Goal: Book appointment/travel/reservation

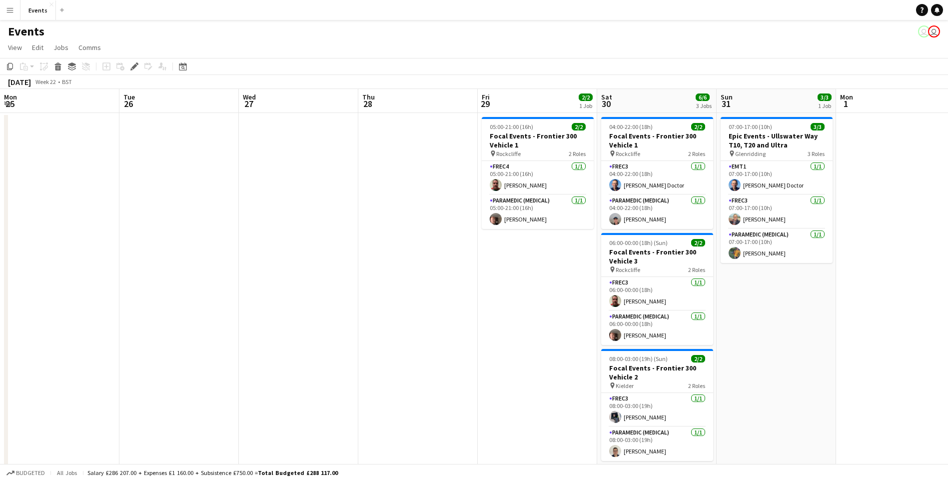
scroll to position [0, 344]
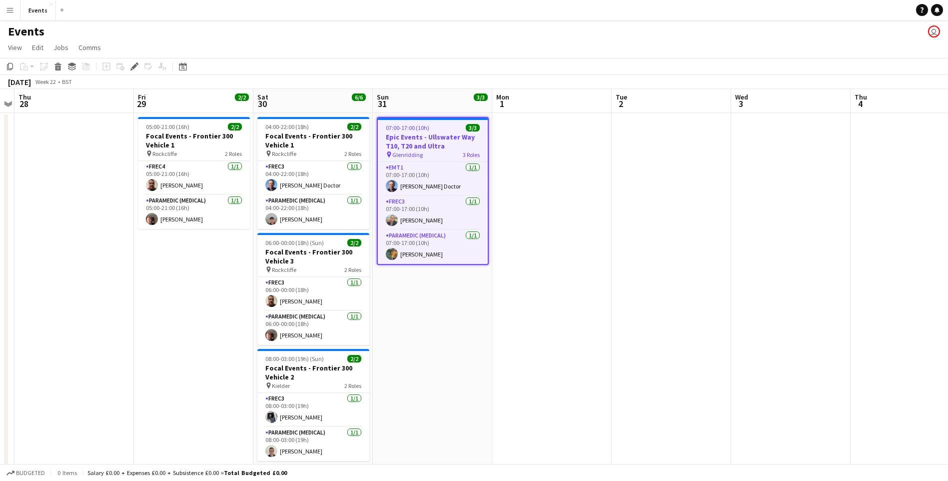
drag, startPoint x: 690, startPoint y: 310, endPoint x: 678, endPoint y: 309, distance: 12.0
click at [688, 308] on app-date-cell at bounding box center [671, 298] width 119 height 370
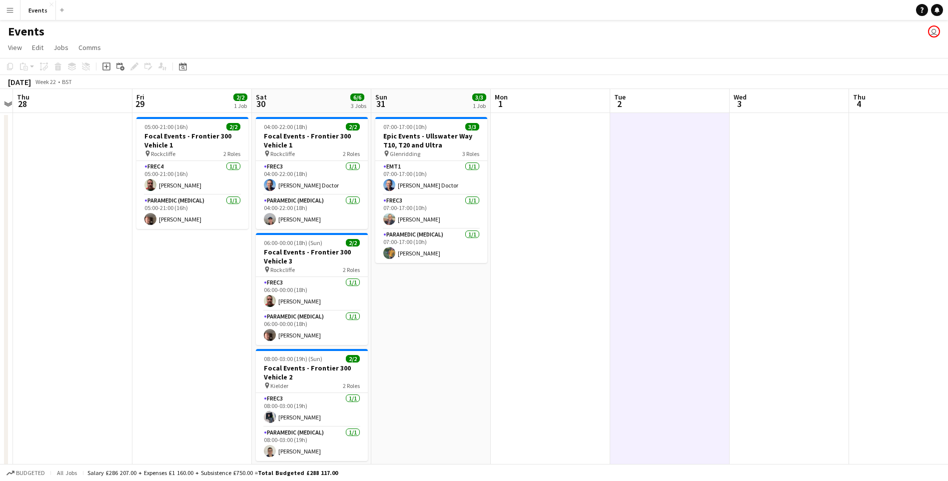
click at [15, 13] on button "Menu" at bounding box center [10, 10] width 20 height 20
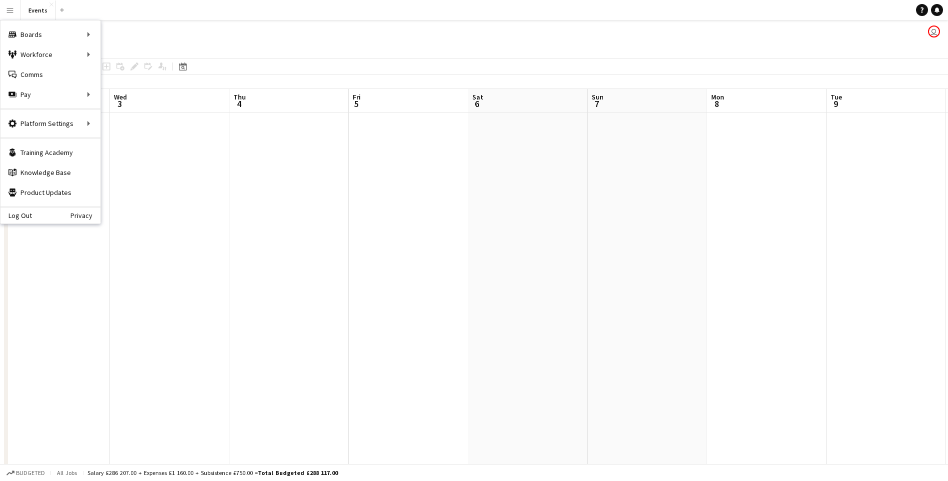
drag, startPoint x: 734, startPoint y: 337, endPoint x: 444, endPoint y: 333, distance: 289.9
click at [117, 300] on app-calendar-viewport "Sat 30 6/6 3 Jobs Sun 31 3/3 1 Job Mon 1 Tue 2 Wed 3 Thu 4 Fri 5 Sat 6 Sun 7 Mo…" at bounding box center [474, 286] width 948 height 394
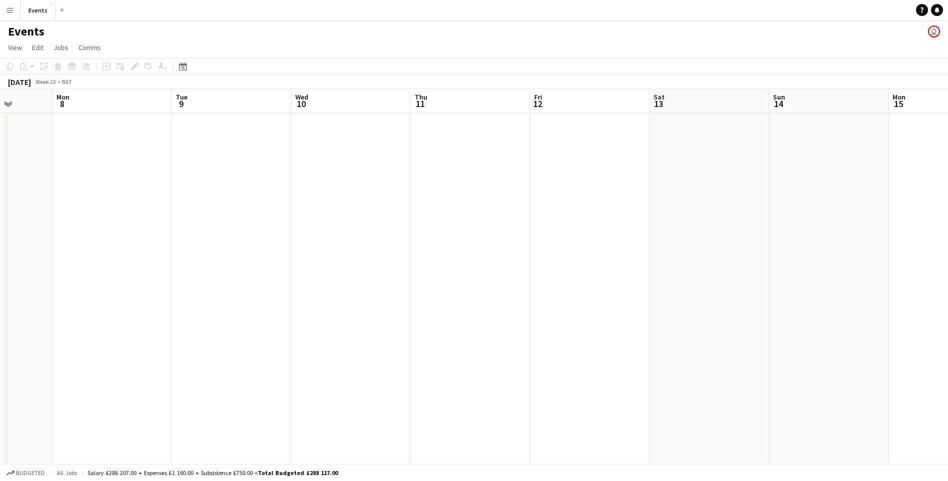
drag, startPoint x: 557, startPoint y: 330, endPoint x: 213, endPoint y: 302, distance: 345.0
click at [213, 302] on app-calendar-viewport "Fri 5 Sat 6 Sun 7 Mon 8 Tue 9 Wed 10 Thu 11 Fri 12 Sat 13 Sun 14 Mon 15 Tue 16 …" at bounding box center [474, 286] width 948 height 394
drag, startPoint x: 889, startPoint y: 289, endPoint x: 878, endPoint y: 298, distance: 14.5
click at [913, 283] on app-calendar-viewport "Sun 31 3/3 1 Job Mon 1 Tue 2 Wed 3 Thu 4 Fri 5 Sat 6 Sun 7 Mon 8 Tue 9 Wed 10 T…" at bounding box center [474, 286] width 948 height 394
drag, startPoint x: 792, startPoint y: 296, endPoint x: 802, endPoint y: 297, distance: 10.6
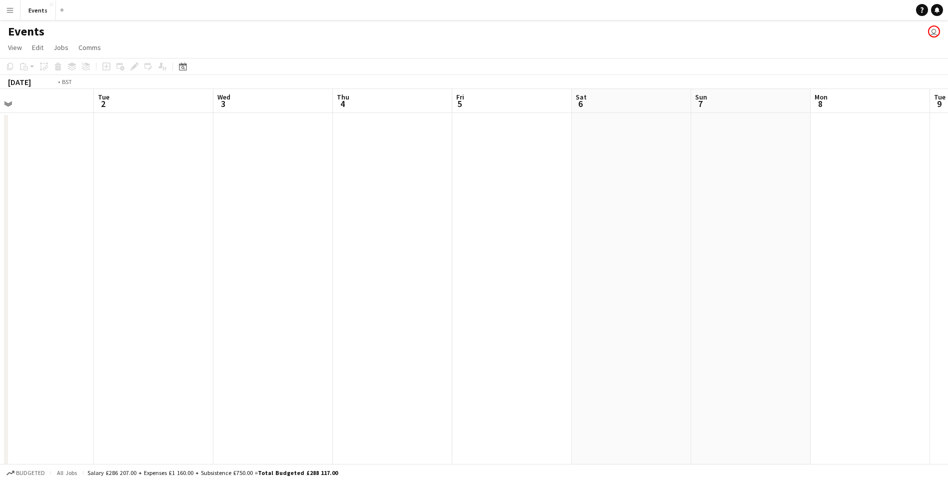
click at [808, 297] on app-calendar-viewport "Sat 30 6/6 3 Jobs Sun 31 3/3 1 Job Mon 1 Tue 2 Wed 3 Thu 4 Fri 5 Sat 6 Sun 7 Mo…" at bounding box center [474, 286] width 948 height 394
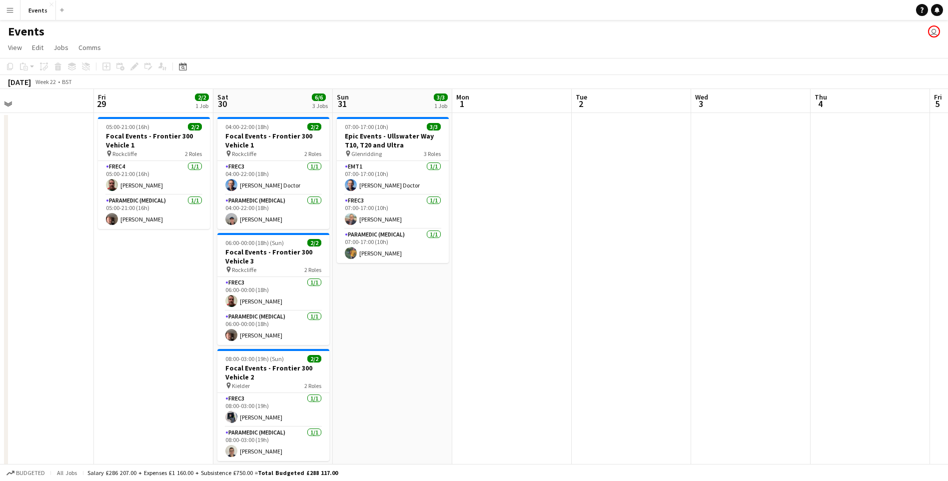
scroll to position [0, 248]
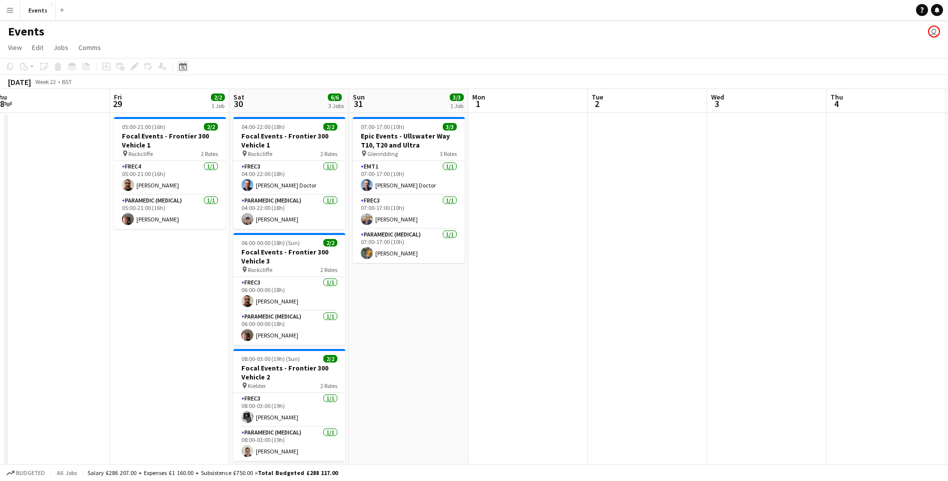
click at [181, 70] on icon at bounding box center [182, 66] width 7 height 8
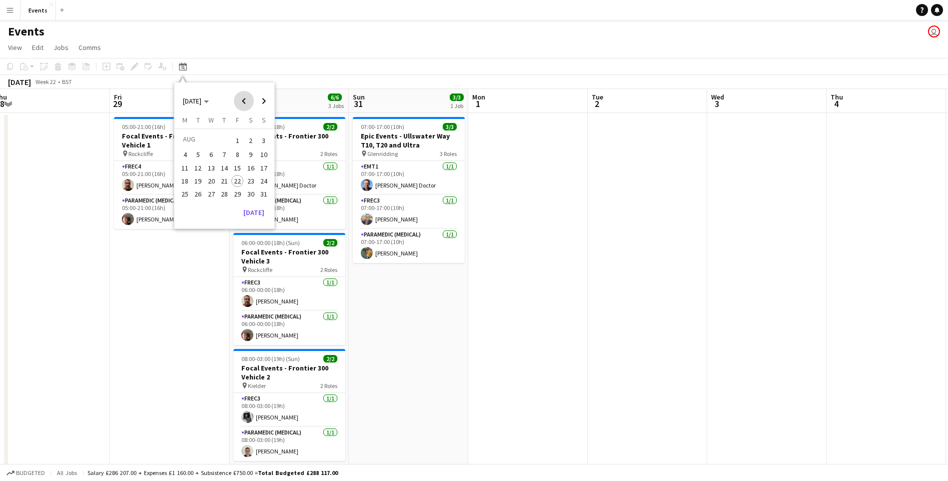
click at [245, 100] on span "Previous month" at bounding box center [244, 101] width 20 height 20
click at [266, 101] on span "Next month" at bounding box center [264, 101] width 20 height 20
click at [265, 101] on span "Next month" at bounding box center [264, 101] width 20 height 20
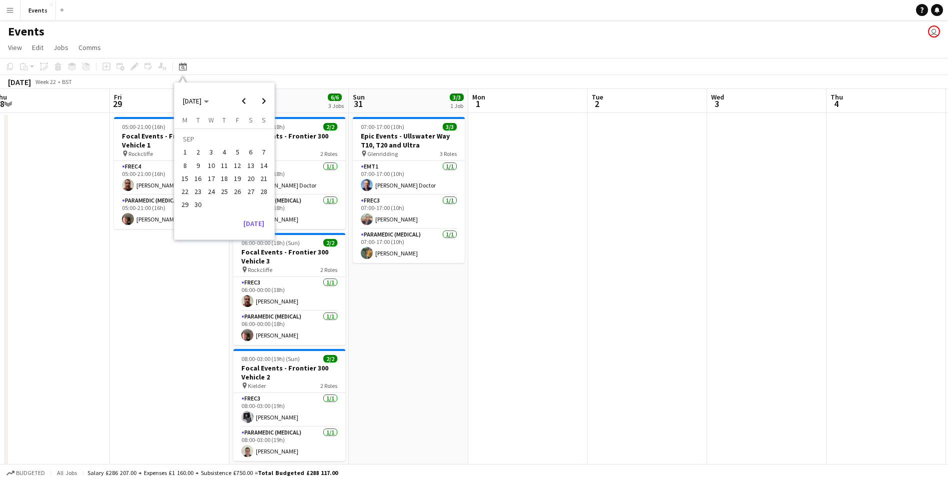
click at [251, 150] on span "6" at bounding box center [251, 152] width 12 height 12
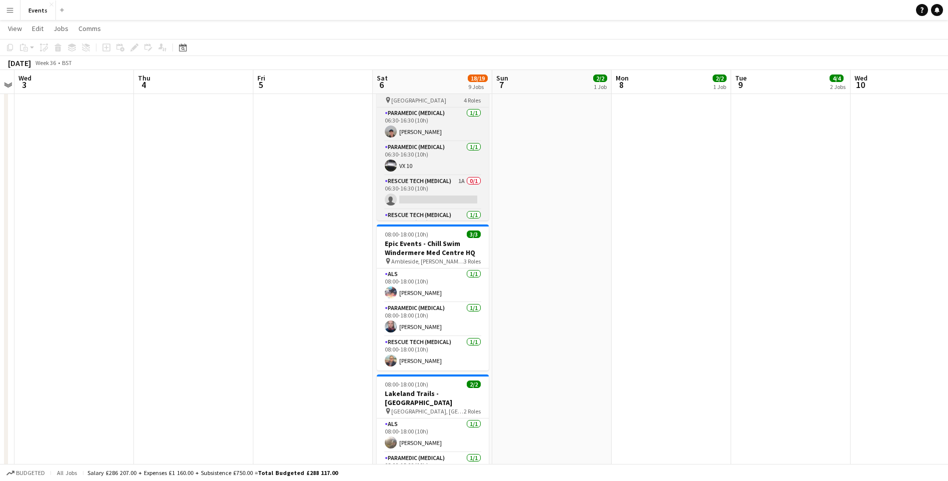
scroll to position [23, 0]
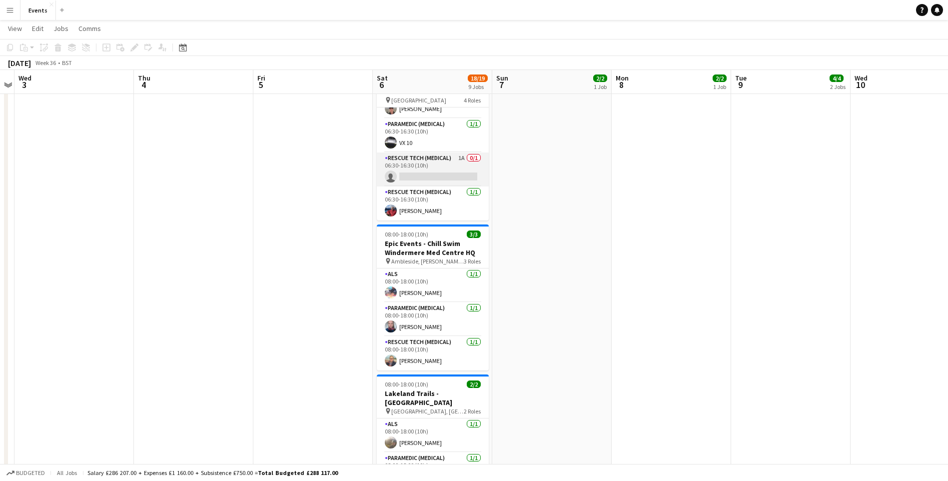
click at [458, 172] on app-card-role "Rescue Tech (Medical) 1A 0/1 06:30-16:30 (10h) single-neutral-actions" at bounding box center [433, 169] width 112 height 34
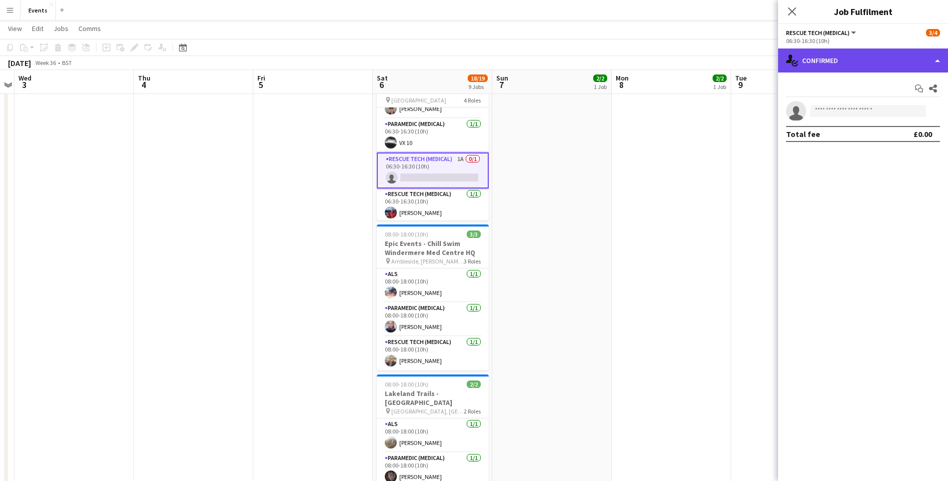
drag, startPoint x: 840, startPoint y: 49, endPoint x: 842, endPoint y: 62, distance: 13.1
click at [839, 50] on div "single-neutral-actions-check-2 Confirmed" at bounding box center [863, 60] width 170 height 24
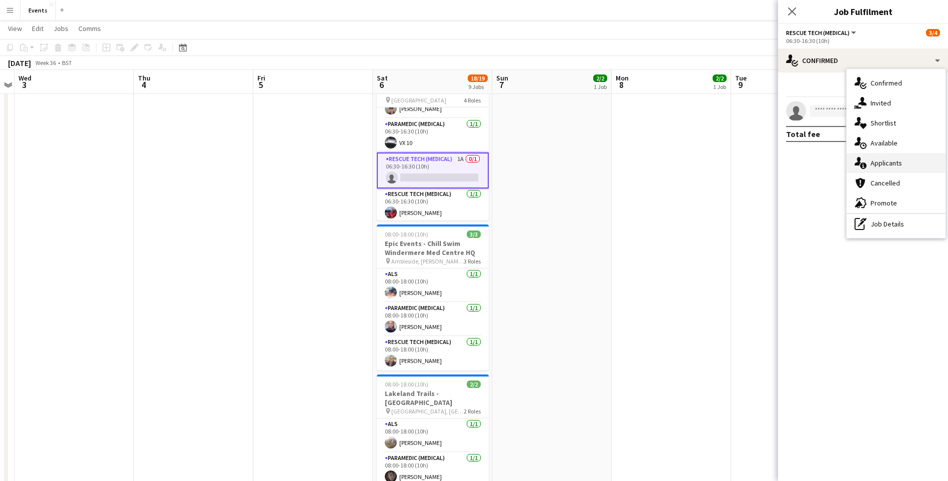
click at [889, 154] on div "single-neutral-actions-information Applicants" at bounding box center [896, 163] width 99 height 20
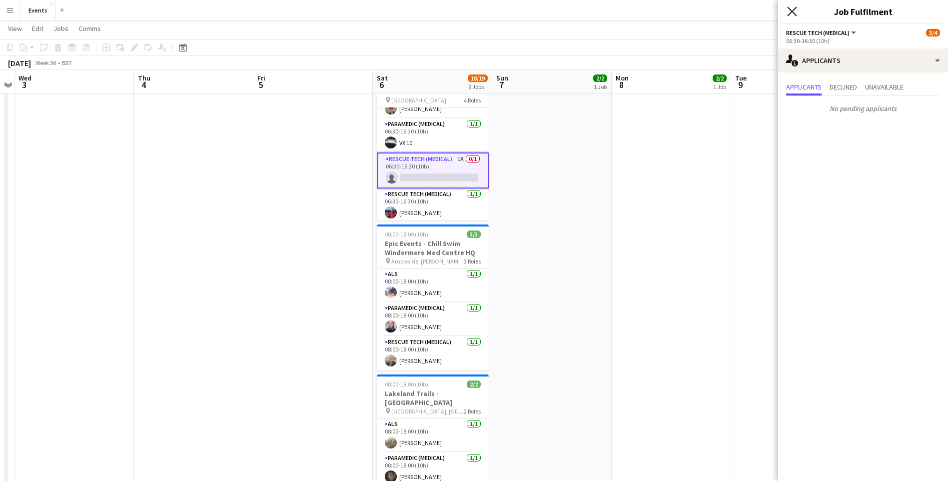
click at [791, 14] on icon "Close pop-in" at bounding box center [791, 10] width 9 height 9
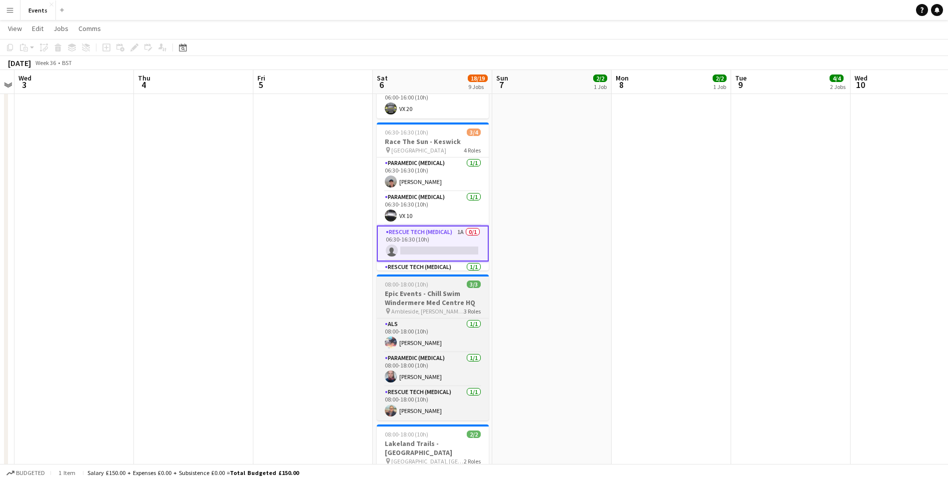
scroll to position [25, 0]
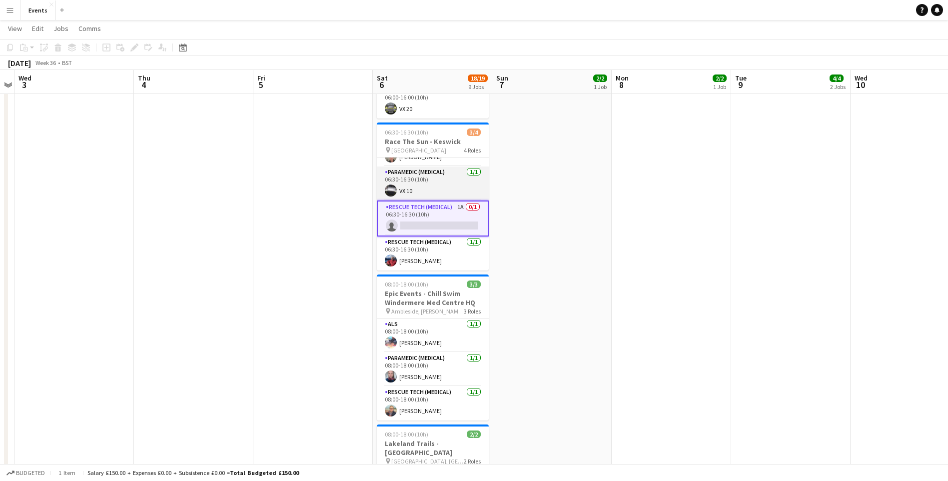
click at [412, 194] on app-card-role "Paramedic (Medical) 1/1 06:30-16:30 (10h) VX 10" at bounding box center [433, 183] width 112 height 34
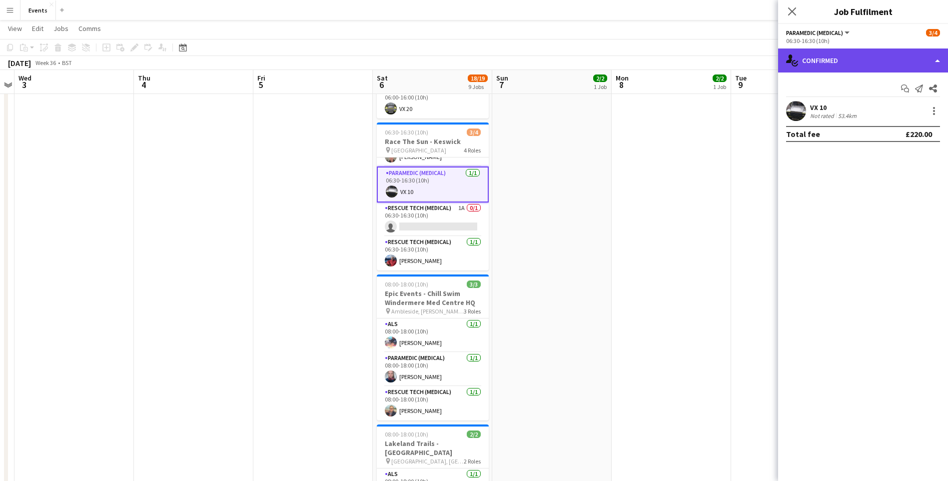
click at [810, 51] on div "single-neutral-actions-check-2 Confirmed" at bounding box center [863, 60] width 170 height 24
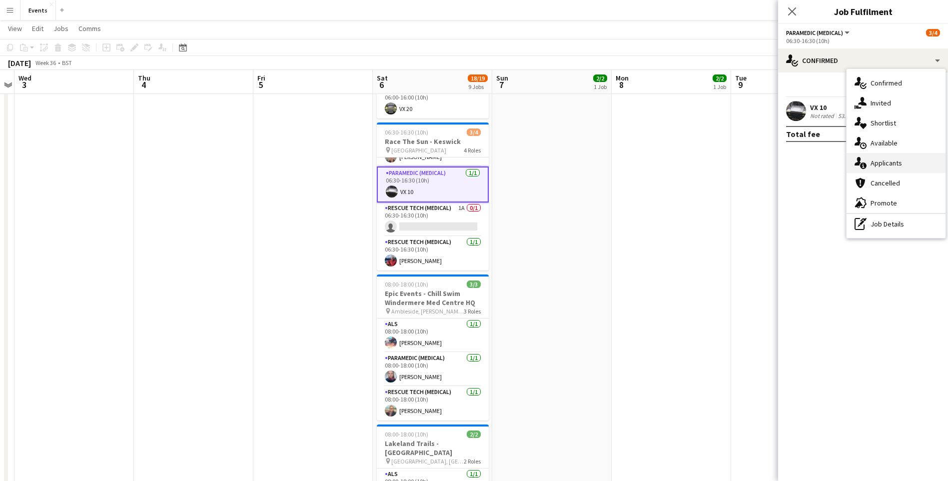
click at [891, 167] on div "single-neutral-actions-information Applicants" at bounding box center [896, 163] width 99 height 20
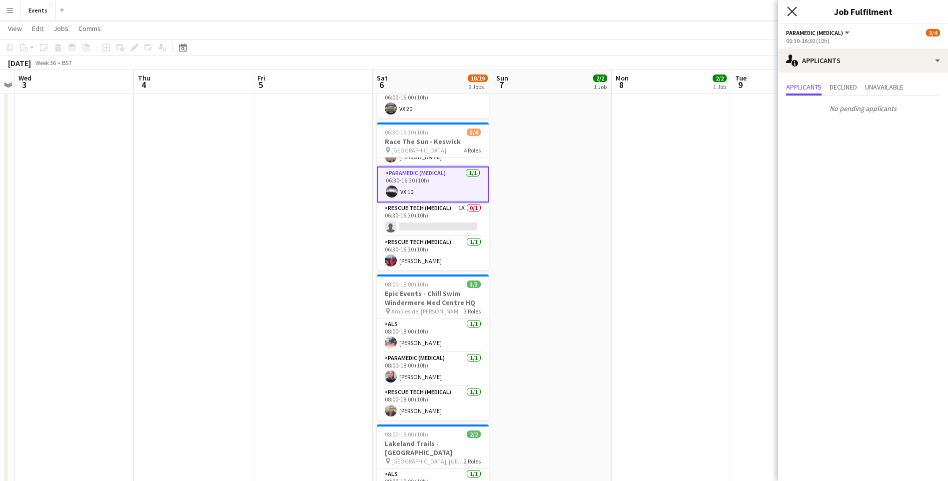
click at [793, 11] on icon at bounding box center [791, 10] width 9 height 9
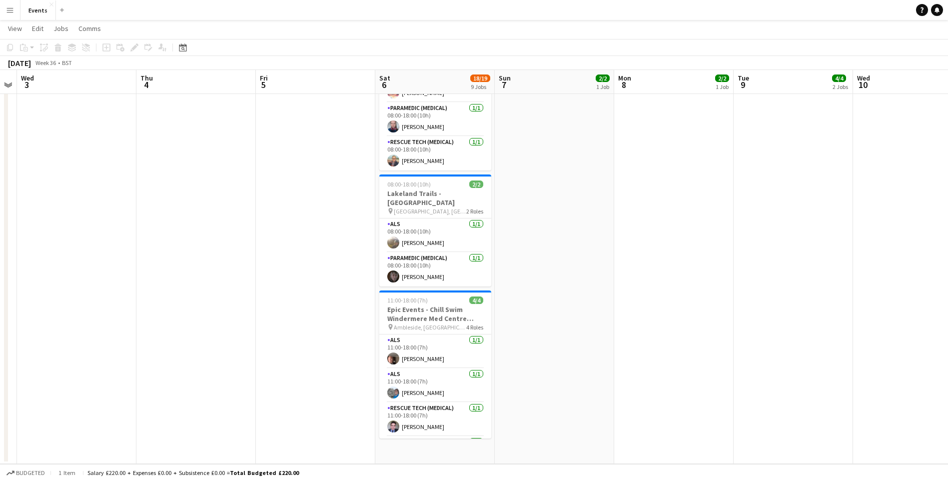
scroll to position [0, 344]
drag, startPoint x: 488, startPoint y: 373, endPoint x: 488, endPoint y: 414, distance: 41.0
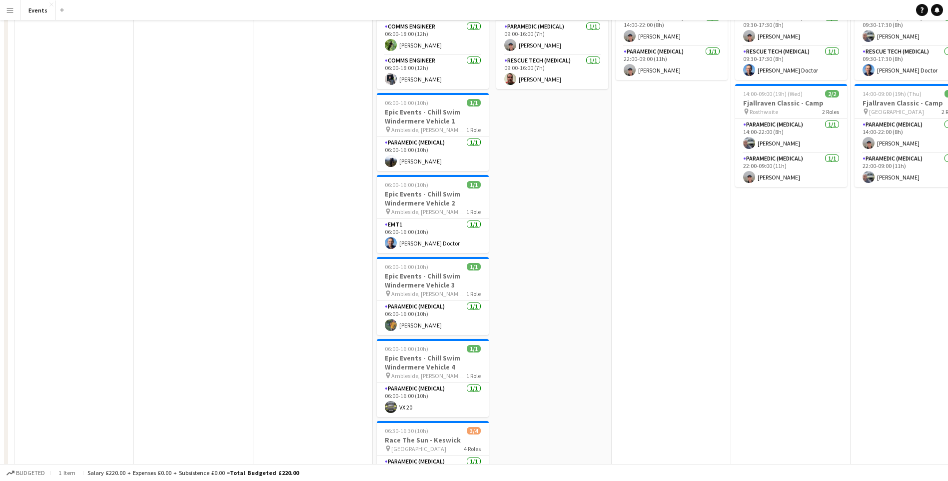
scroll to position [0, 0]
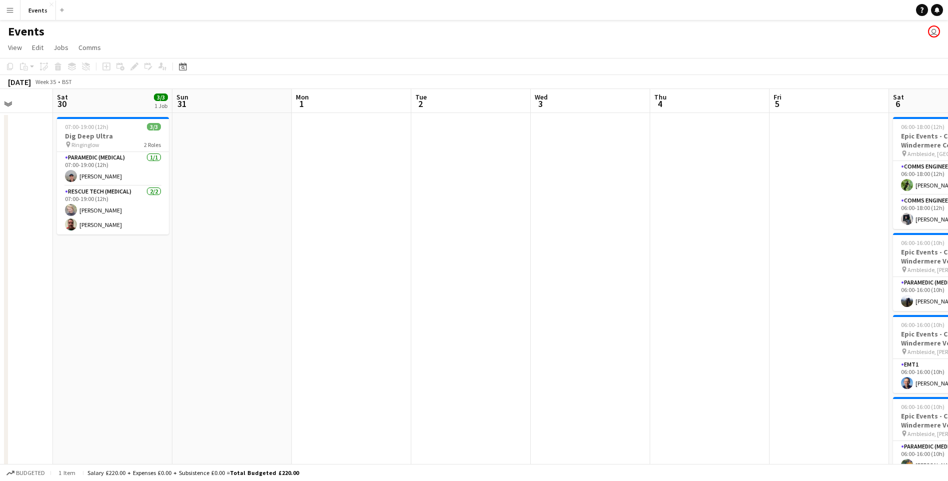
drag, startPoint x: 237, startPoint y: 203, endPoint x: 708, endPoint y: 189, distance: 471.0
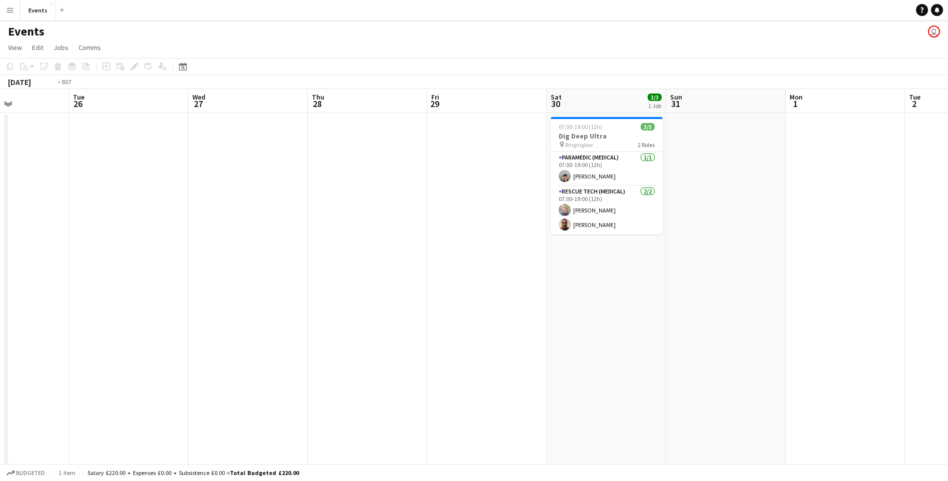
drag, startPoint x: 580, startPoint y: 279, endPoint x: 817, endPoint y: 295, distance: 237.4
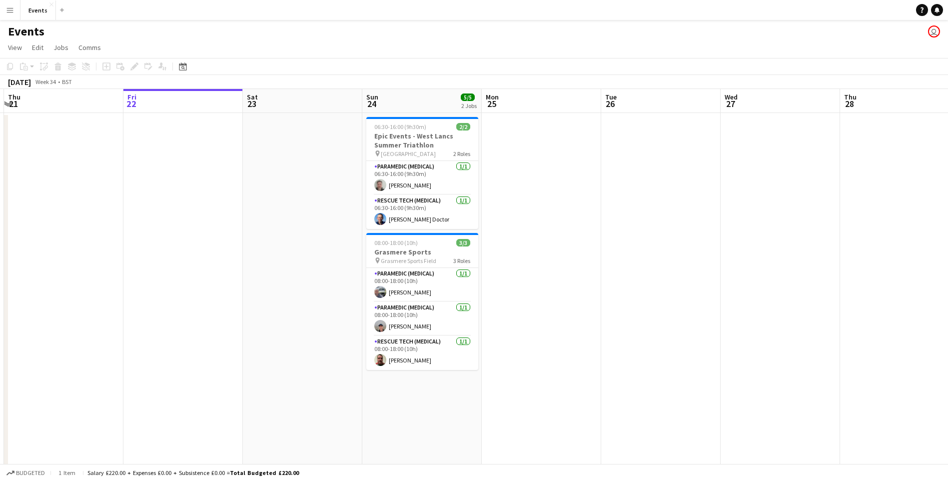
drag, startPoint x: 296, startPoint y: 321, endPoint x: 699, endPoint y: 336, distance: 403.6
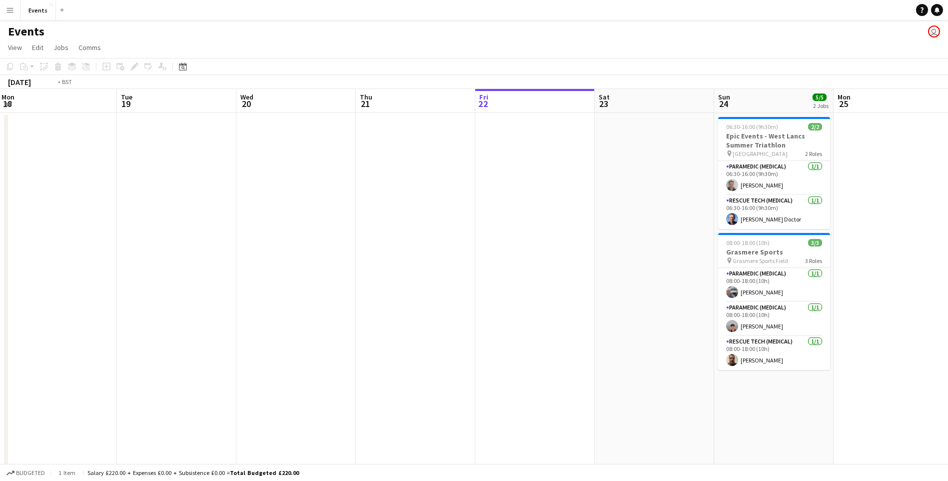
drag, startPoint x: 247, startPoint y: 310, endPoint x: 711, endPoint y: 316, distance: 463.9
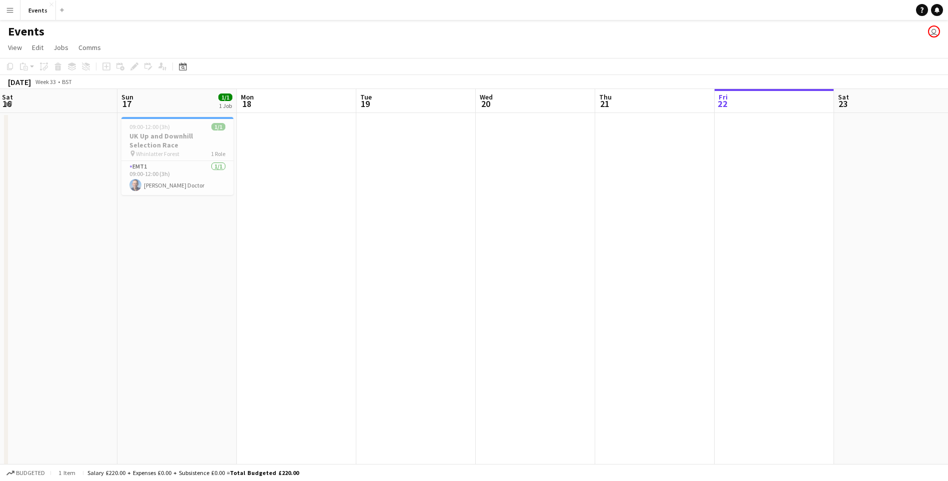
scroll to position [0, 314]
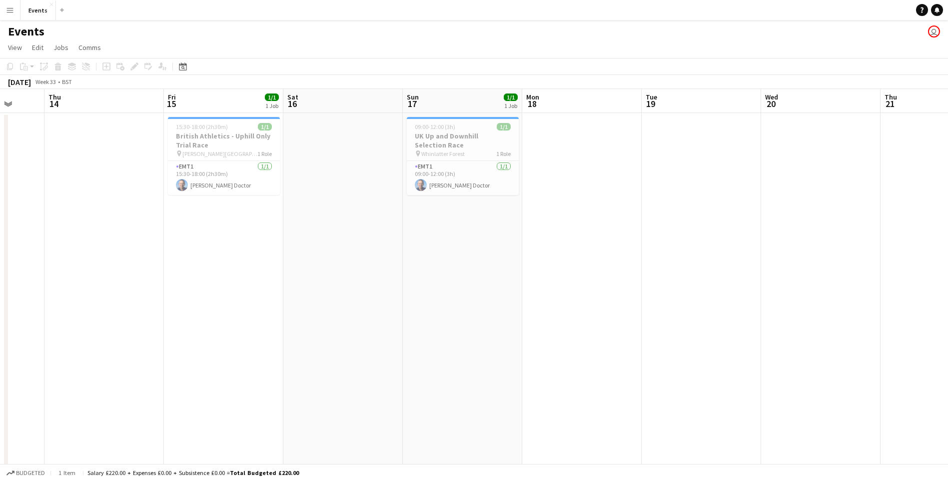
drag, startPoint x: 382, startPoint y: 297, endPoint x: 648, endPoint y: 298, distance: 265.4
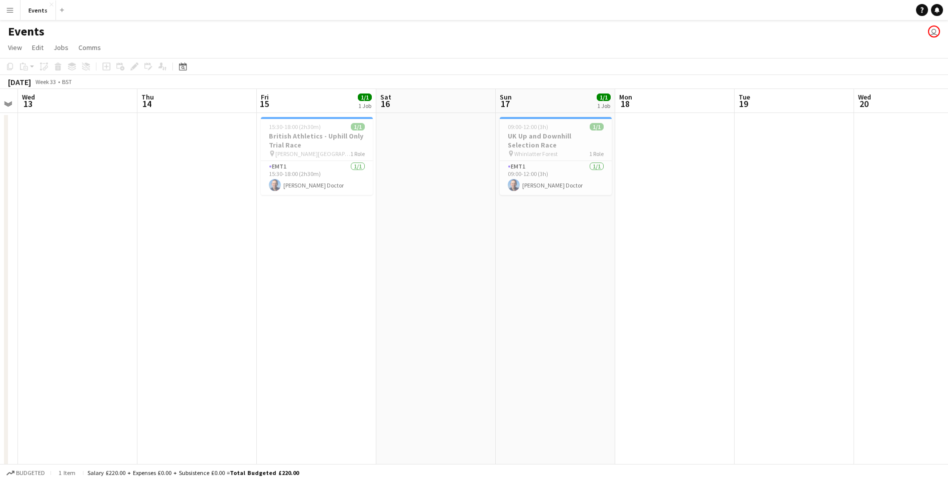
scroll to position [0, 308]
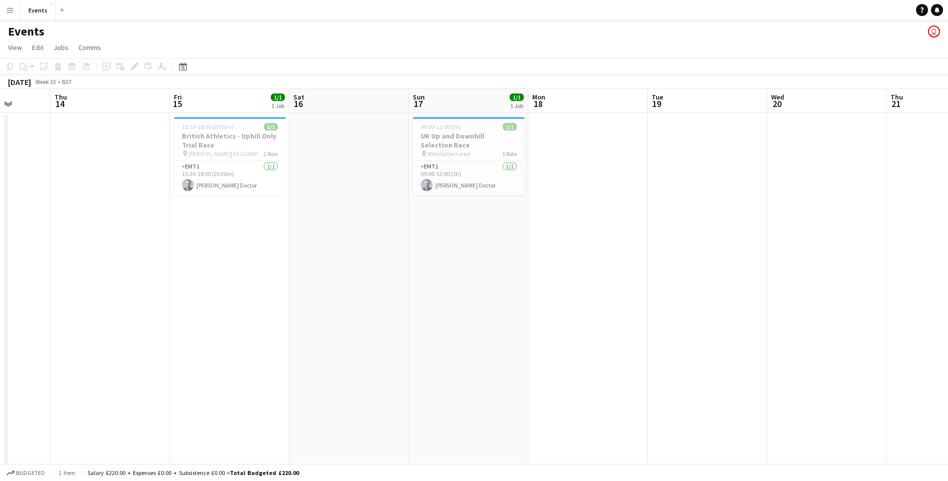
drag, startPoint x: 389, startPoint y: 306, endPoint x: 494, endPoint y: 316, distance: 104.9
